Goal: Task Accomplishment & Management: Manage account settings

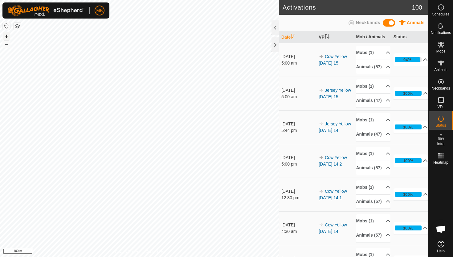
click at [5, 37] on button "+" at bounding box center [6, 35] width 7 height 7
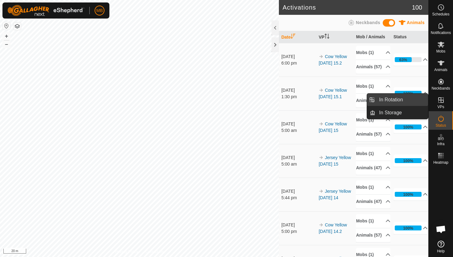
click at [403, 99] on link "In Rotation" at bounding box center [402, 99] width 53 height 12
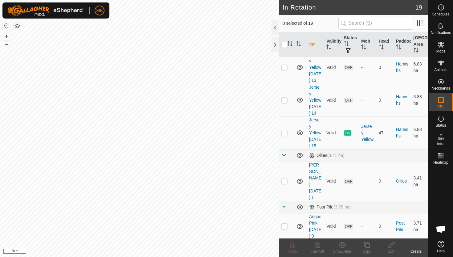
scroll to position [112, 0]
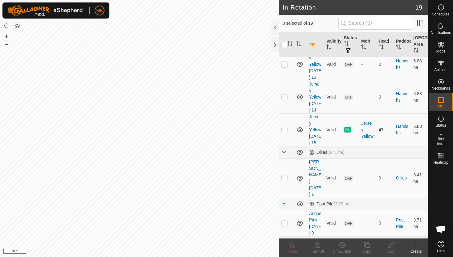
click at [285, 132] on p-checkbox at bounding box center [285, 129] width 6 height 5
checkbox input "true"
click at [367, 244] on icon at bounding box center [367, 244] width 8 height 7
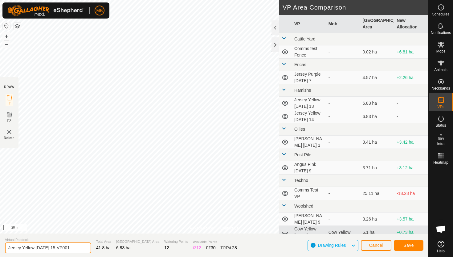
click at [77, 248] on input "Jersey Yellow [DATE] 15-VP001" at bounding box center [48, 247] width 86 height 11
type input "Jersey Yellow [DATE] 16"
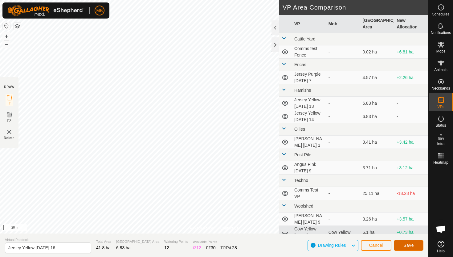
click at [409, 244] on span "Save" at bounding box center [409, 244] width 10 height 5
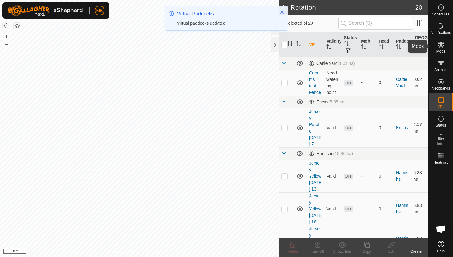
click at [443, 48] on icon at bounding box center [441, 44] width 7 height 7
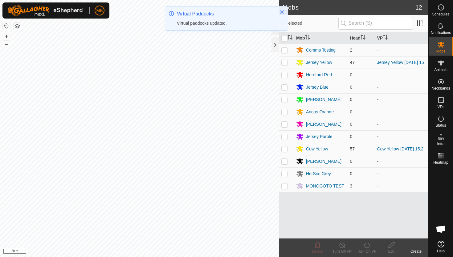
click at [285, 63] on p-checkbox at bounding box center [285, 62] width 6 height 5
checkbox input "true"
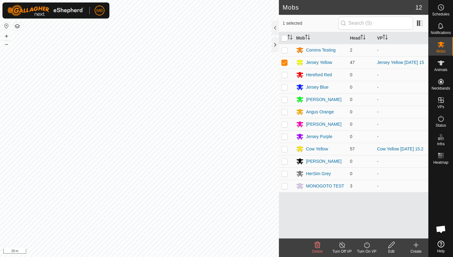
click at [366, 245] on icon at bounding box center [367, 244] width 8 height 7
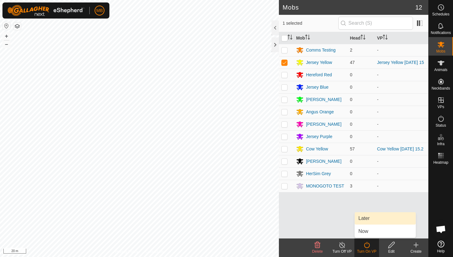
click at [370, 216] on link "Later" at bounding box center [385, 218] width 61 height 12
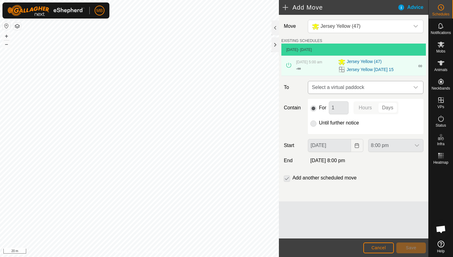
click at [416, 88] on icon "dropdown trigger" at bounding box center [416, 87] width 4 height 2
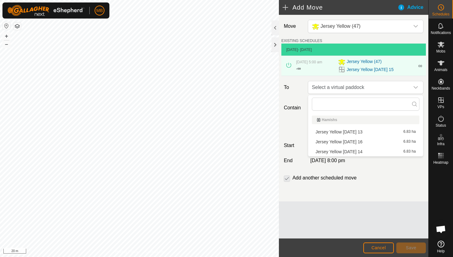
click at [368, 142] on li "Jersey Yellow [DATE] 16 6.83 ha" at bounding box center [366, 141] width 108 height 9
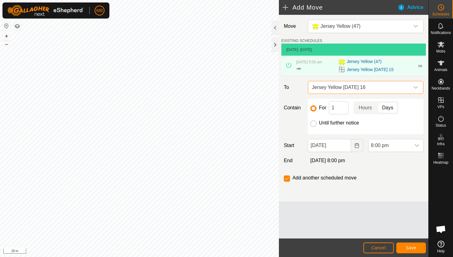
click at [314, 124] on input "Until further notice" at bounding box center [314, 123] width 6 height 6
radio input "true"
checkbox input "false"
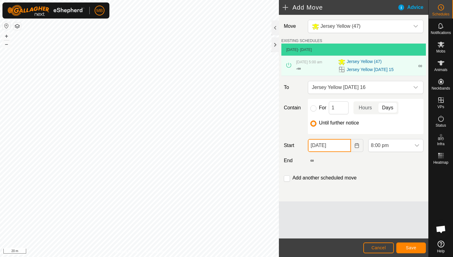
click at [344, 147] on input "[DATE]" at bounding box center [329, 145] width 43 height 13
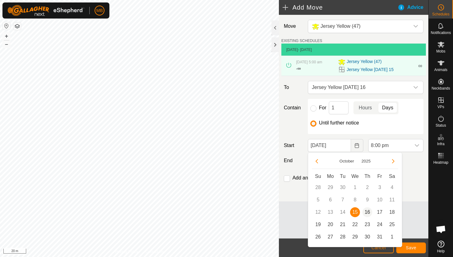
click at [370, 211] on span "16" at bounding box center [368, 212] width 10 height 10
type input "[DATE]"
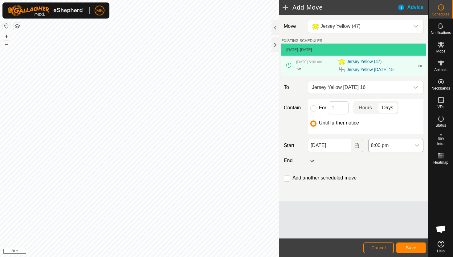
click at [412, 146] on div "dropdown trigger" at bounding box center [417, 145] width 12 height 12
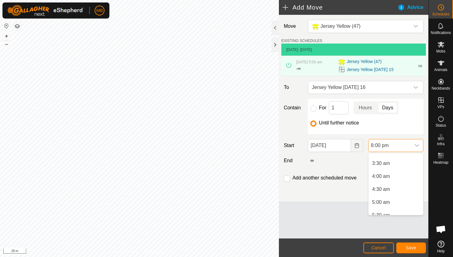
scroll to position [85, 0]
click at [401, 191] on li "4:30 am" at bounding box center [396, 191] width 55 height 12
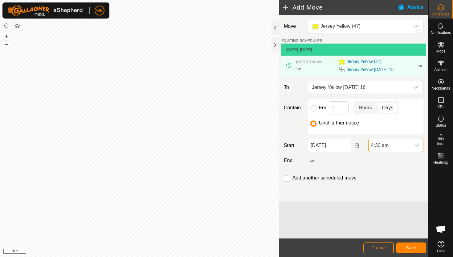
scroll to position [469, 0]
click at [418, 247] on button "Save" at bounding box center [412, 247] width 30 height 11
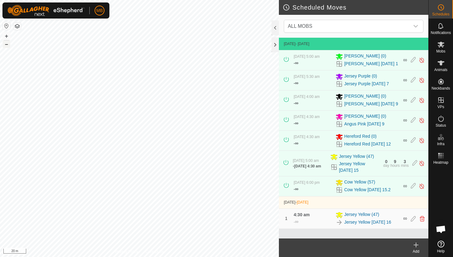
click at [7, 44] on button "–" at bounding box center [6, 43] width 7 height 7
click at [51, 8] on div "MB Schedules Notifications Mobs Animals Neckbands VPs Status Infra Heatmap Help…" at bounding box center [226, 128] width 453 height 257
click at [104, 0] on html "MB Schedules Notifications Mobs Animals Neckbands VPs Status Infra Heatmap Help…" at bounding box center [226, 128] width 453 height 257
click at [6, 35] on button "+" at bounding box center [6, 35] width 7 height 7
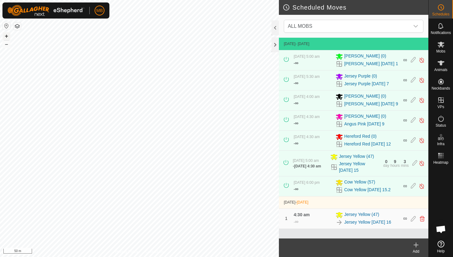
click at [6, 36] on button "+" at bounding box center [6, 35] width 7 height 7
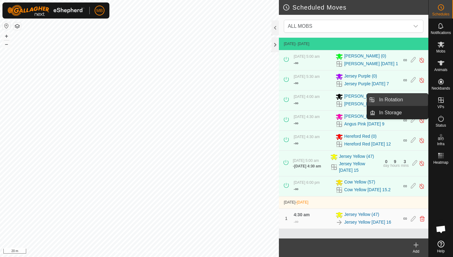
click at [395, 103] on link "In Rotation" at bounding box center [402, 99] width 53 height 12
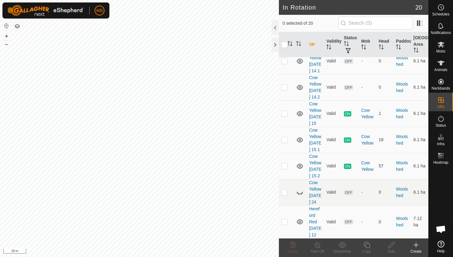
scroll to position [515, 0]
click at [286, 168] on p-checkbox at bounding box center [285, 165] width 6 height 5
checkbox input "true"
click at [368, 243] on icon at bounding box center [367, 244] width 6 height 6
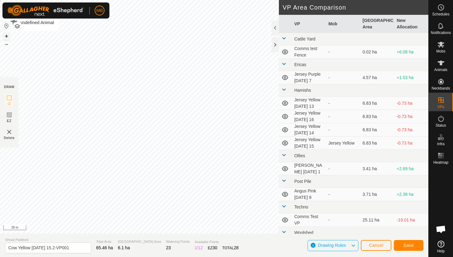
click at [6, 37] on button "+" at bounding box center [6, 35] width 7 height 7
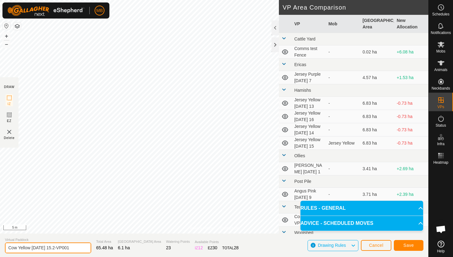
click at [76, 248] on input "Cow Yellow [DATE] 15.2-VP001" at bounding box center [48, 247] width 86 height 11
type input "Cow Yellow [DATE] 16"
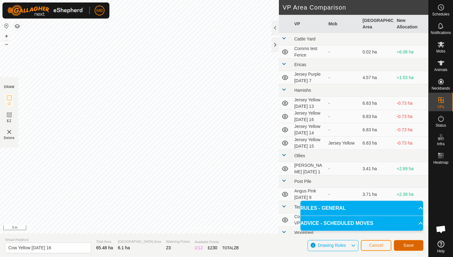
click at [413, 244] on span "Save" at bounding box center [409, 244] width 10 height 5
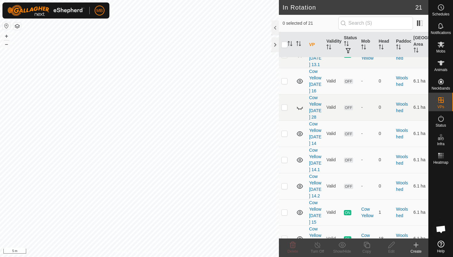
scroll to position [427, 0]
click at [285, 84] on p-checkbox at bounding box center [285, 82] width 6 height 5
checkbox input "true"
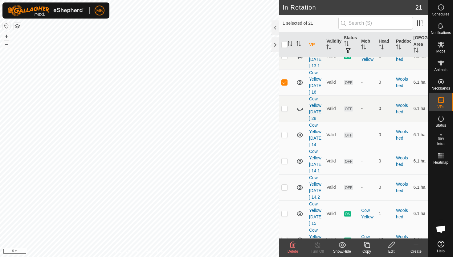
click at [367, 245] on icon at bounding box center [367, 244] width 8 height 7
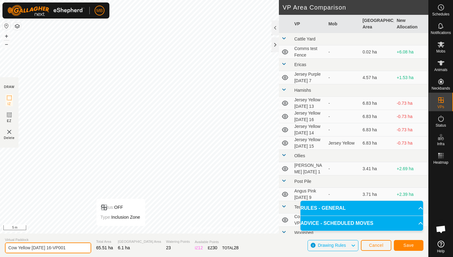
click at [72, 249] on input "Cow Yellow [DATE] 16-VP001" at bounding box center [48, 247] width 86 height 11
type input "Cow Yellow [DATE] 16.1"
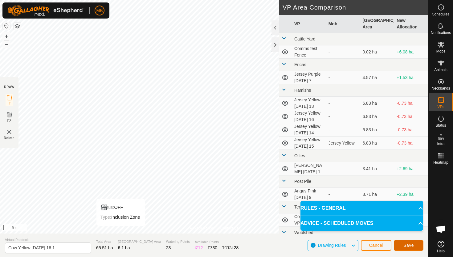
click at [408, 246] on span "Save" at bounding box center [409, 244] width 10 height 5
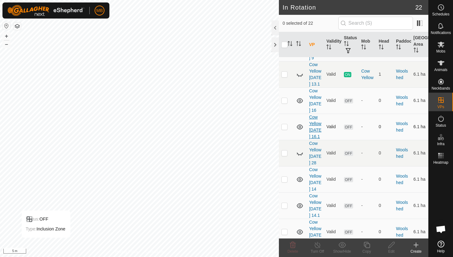
scroll to position [409, 0]
click at [285, 130] on p-checkbox at bounding box center [285, 127] width 6 height 5
checkbox input "true"
click at [368, 245] on icon at bounding box center [367, 244] width 8 height 7
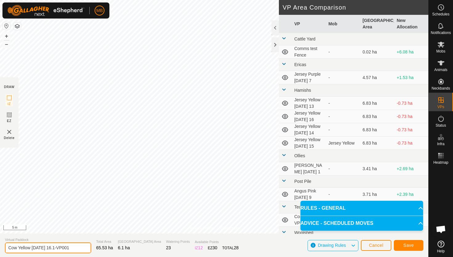
click at [76, 247] on input "Cow Yellow [DATE] 16.1-VP001" at bounding box center [48, 247] width 86 height 11
type input "Cow Yellow [DATE] 16.2"
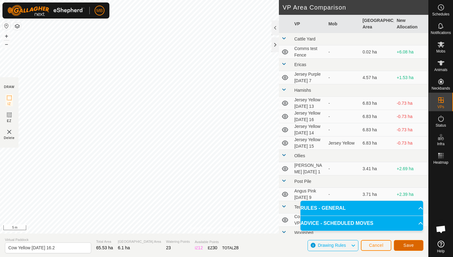
click at [412, 245] on span "Save" at bounding box center [409, 244] width 10 height 5
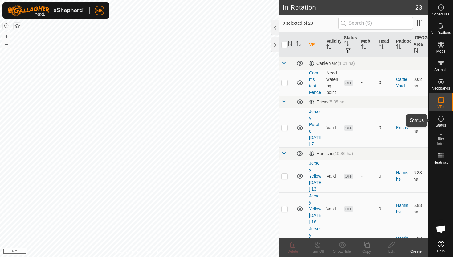
click at [443, 119] on icon at bounding box center [441, 118] width 7 height 7
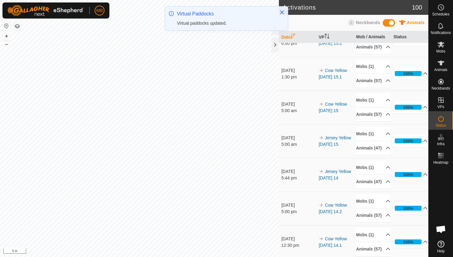
scroll to position [23, 0]
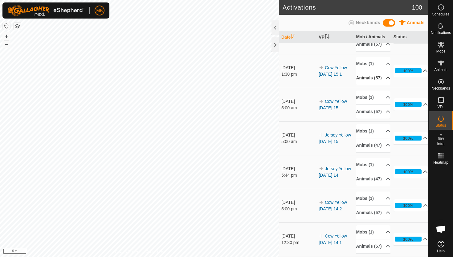
click at [384, 85] on p-accordion-header "Animals (57)" at bounding box center [373, 78] width 35 height 14
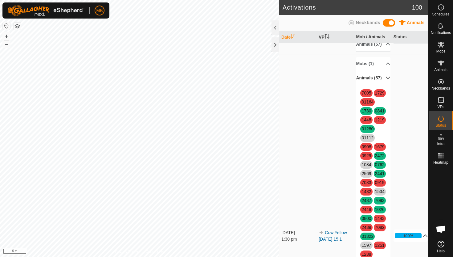
click at [384, 85] on p-accordion-header "Animals (57)" at bounding box center [373, 78] width 35 height 14
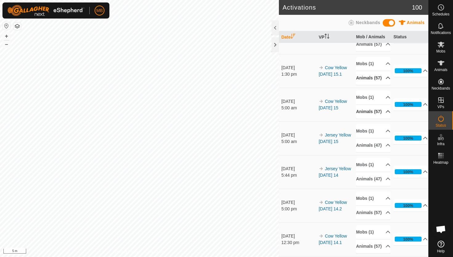
click at [385, 118] on p-accordion-header "Animals (57)" at bounding box center [373, 112] width 35 height 14
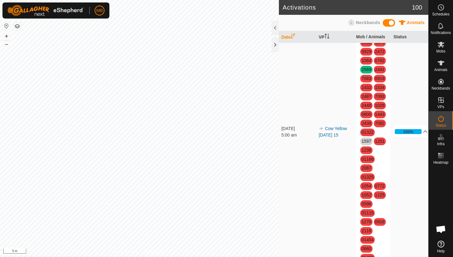
scroll to position [0, 0]
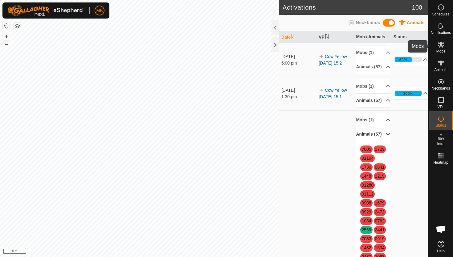
click at [440, 47] on icon at bounding box center [441, 44] width 7 height 7
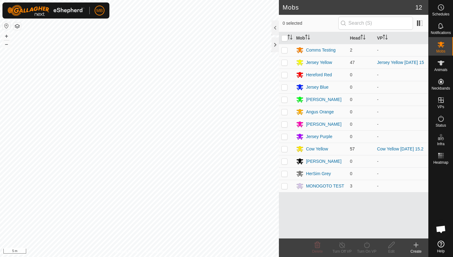
click at [283, 149] on p-checkbox at bounding box center [285, 148] width 6 height 5
checkbox input "true"
click at [367, 244] on icon at bounding box center [367, 244] width 8 height 7
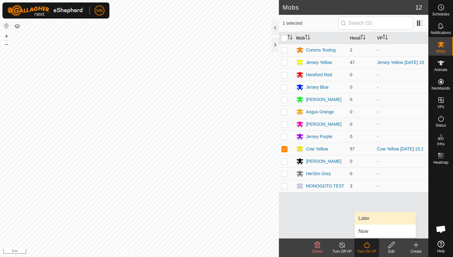
click at [369, 218] on link "Later" at bounding box center [385, 218] width 61 height 12
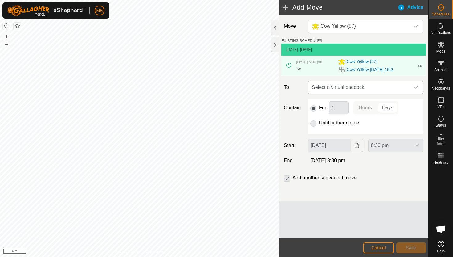
click at [417, 87] on icon "dropdown trigger" at bounding box center [416, 87] width 4 height 2
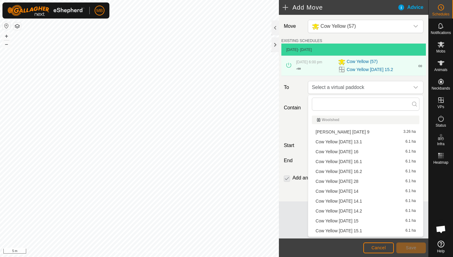
click at [375, 150] on li "Cow Yellow [DATE] 16 6.1 ha" at bounding box center [366, 151] width 108 height 9
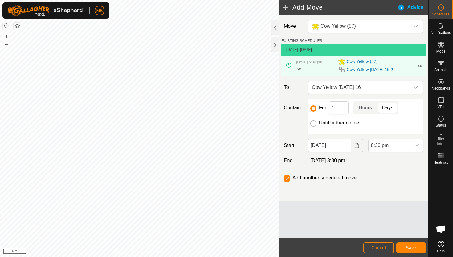
click at [315, 125] on input "Until further notice" at bounding box center [314, 123] width 6 height 6
radio input "true"
checkbox input "false"
click at [343, 146] on input "[DATE]" at bounding box center [329, 145] width 43 height 13
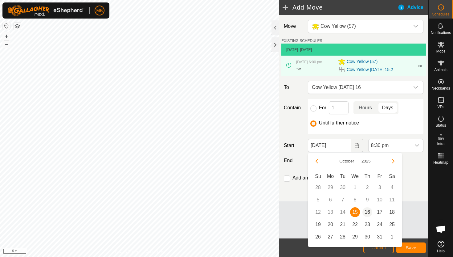
click at [367, 210] on span "16" at bounding box center [368, 212] width 10 height 10
type input "[DATE]"
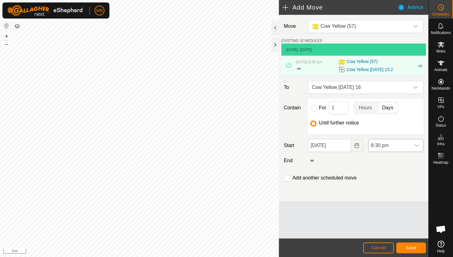
click at [400, 146] on span "8:30 pm" at bounding box center [390, 145] width 42 height 12
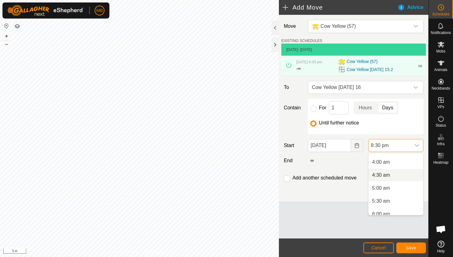
scroll to position [99, 0]
click at [395, 175] on li "4:30 am" at bounding box center [396, 177] width 55 height 12
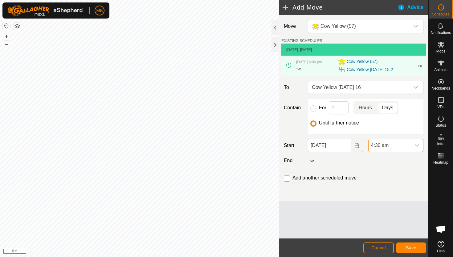
click at [286, 179] on input "checkbox" at bounding box center [287, 178] width 6 height 6
checkbox input "true"
click at [414, 245] on span "Save" at bounding box center [411, 247] width 10 height 5
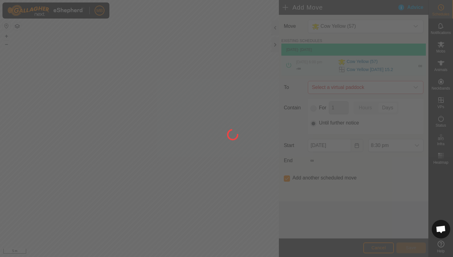
type input "[DATE]"
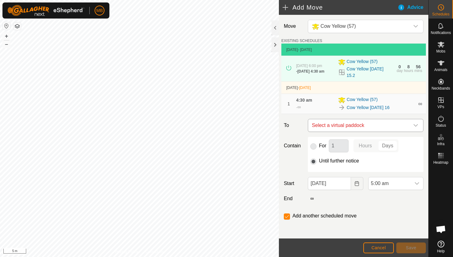
click at [418, 126] on div "dropdown trigger" at bounding box center [416, 125] width 12 height 12
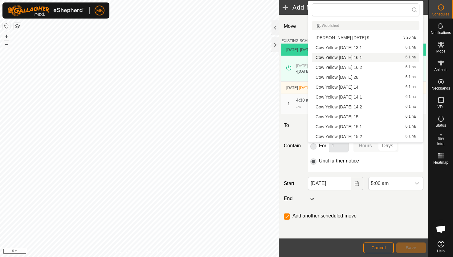
click at [366, 58] on li "Cow Yellow [DATE] 16.1 6.1 ha" at bounding box center [366, 57] width 108 height 9
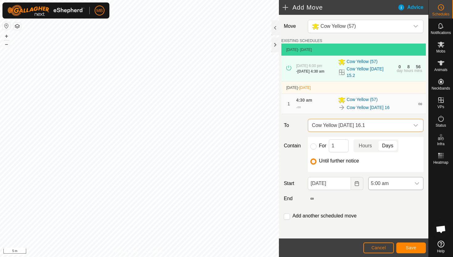
click at [398, 188] on span "5:00 am" at bounding box center [390, 183] width 42 height 12
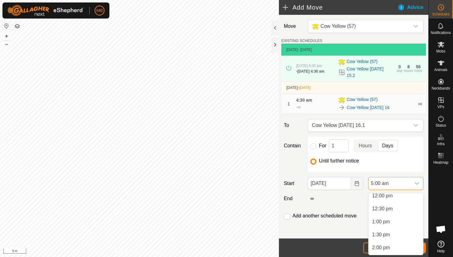
scroll to position [315, 0]
click at [401, 221] on li "1:00 pm" at bounding box center [396, 220] width 55 height 12
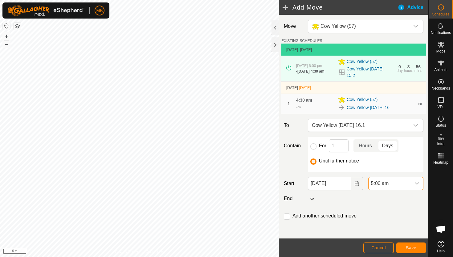
scroll to position [130, 0]
click at [288, 218] on input "checkbox" at bounding box center [287, 216] width 6 height 6
click at [417, 247] on button "Save" at bounding box center [412, 247] width 30 height 11
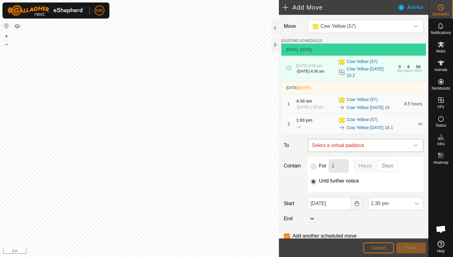
click at [416, 147] on icon "dropdown trigger" at bounding box center [416, 145] width 5 height 5
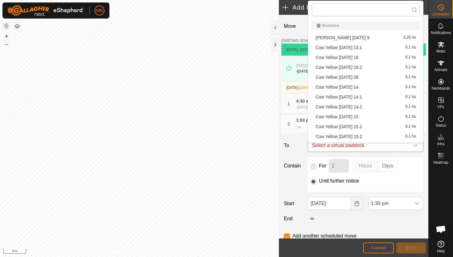
click at [377, 67] on li "Cow Yellow [DATE] 16.2 6.1 ha" at bounding box center [366, 67] width 108 height 9
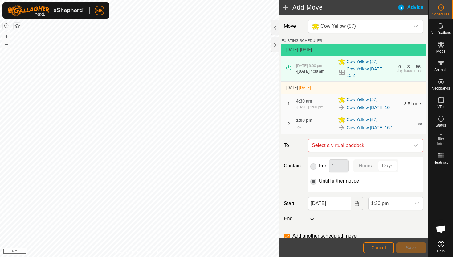
checkbox input "false"
click at [392, 204] on span "1:30 pm" at bounding box center [390, 203] width 42 height 12
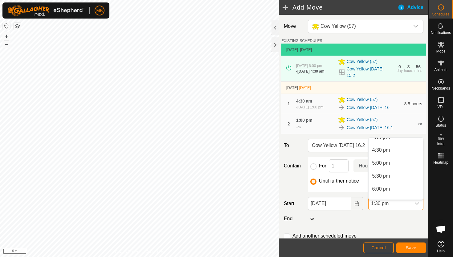
scroll to position [423, 0]
click at [403, 177] on li "5:30 pm" at bounding box center [396, 174] width 55 height 12
click at [409, 246] on span "Save" at bounding box center [411, 247] width 10 height 5
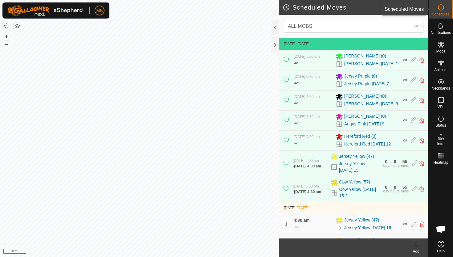
click at [441, 11] on es-schedule-vp-svg-icon at bounding box center [441, 7] width 11 height 10
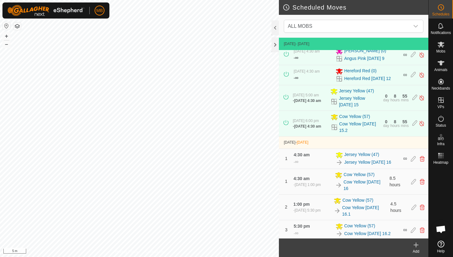
scroll to position [71, 0]
